Goal: Transaction & Acquisition: Purchase product/service

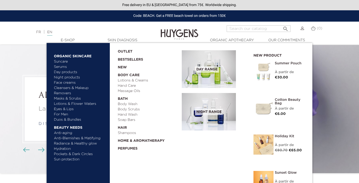
click at [65, 77] on link "Night products" at bounding box center [78, 77] width 48 height 5
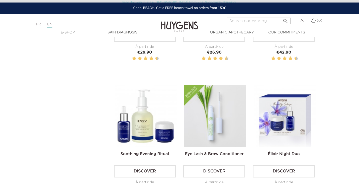
scroll to position [280, 0]
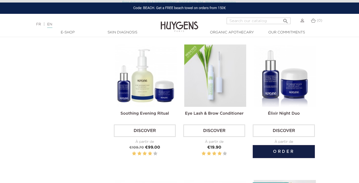
click at [290, 128] on link "Discover" at bounding box center [284, 130] width 62 height 13
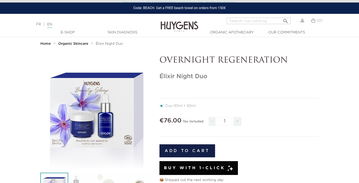
scroll to position [9, 0]
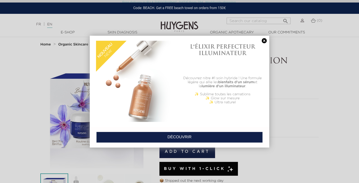
click at [263, 40] on link at bounding box center [264, 40] width 7 height 5
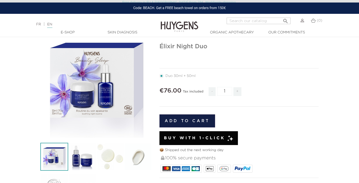
scroll to position [43, 0]
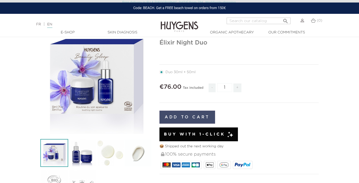
click at [199, 118] on button "Add to cart" at bounding box center [188, 116] width 56 height 13
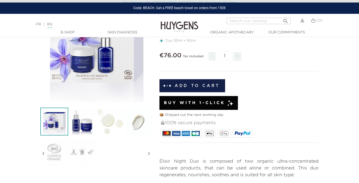
scroll to position [76, 0]
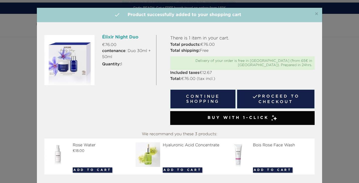
click at [316, 10] on div "×  Product successfully added to your shopping cart" at bounding box center [180, 15] width 286 height 15
click at [316, 14] on span "×" at bounding box center [317, 14] width 4 height 6
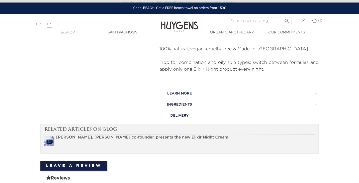
scroll to position [280, 0]
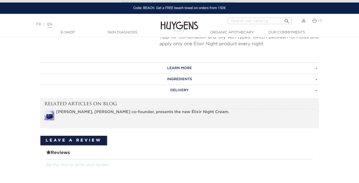
click at [192, 69] on h3 "LEARN MORE" at bounding box center [179, 67] width 279 height 11
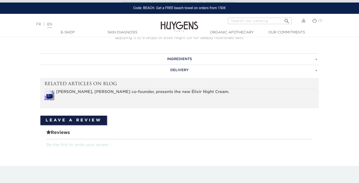
scroll to position [368, 0]
click at [183, 59] on h3 "INGREDIENTS" at bounding box center [179, 58] width 279 height 11
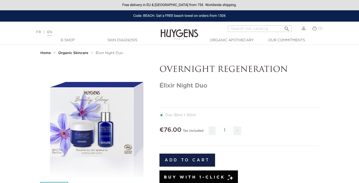
scroll to position [0, 0]
click at [318, 27] on link "(1)" at bounding box center [317, 28] width 10 height 4
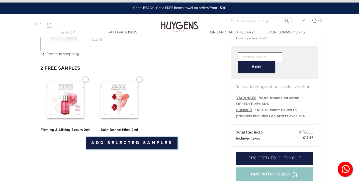
scroll to position [67, 0]
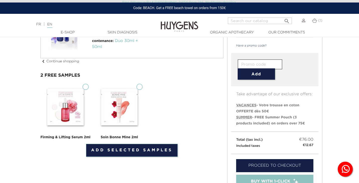
click at [85, 85] on input "Firming & Lifting Serum 2ml" at bounding box center [86, 87] width 6 height 6
checkbox input "true"
click at [142, 86] on input "Soin Bonne Mine 2ml" at bounding box center [140, 87] width 6 height 6
checkbox input "true"
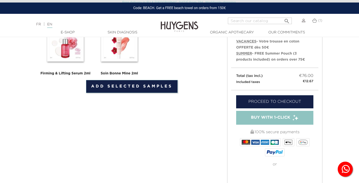
scroll to position [134, 0]
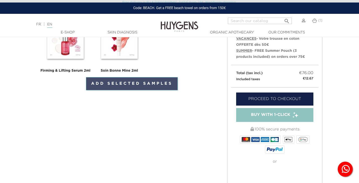
click at [167, 87] on link "Add selected samples" at bounding box center [132, 83] width 92 height 13
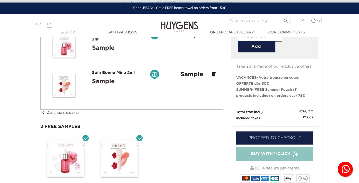
scroll to position [103, 0]
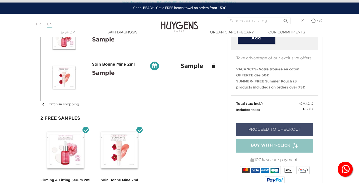
click at [297, 123] on link "Proceed to checkout" at bounding box center [274, 129] width 77 height 13
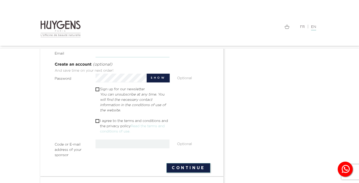
scroll to position [142, 0]
